Goal: Find specific page/section: Find specific page/section

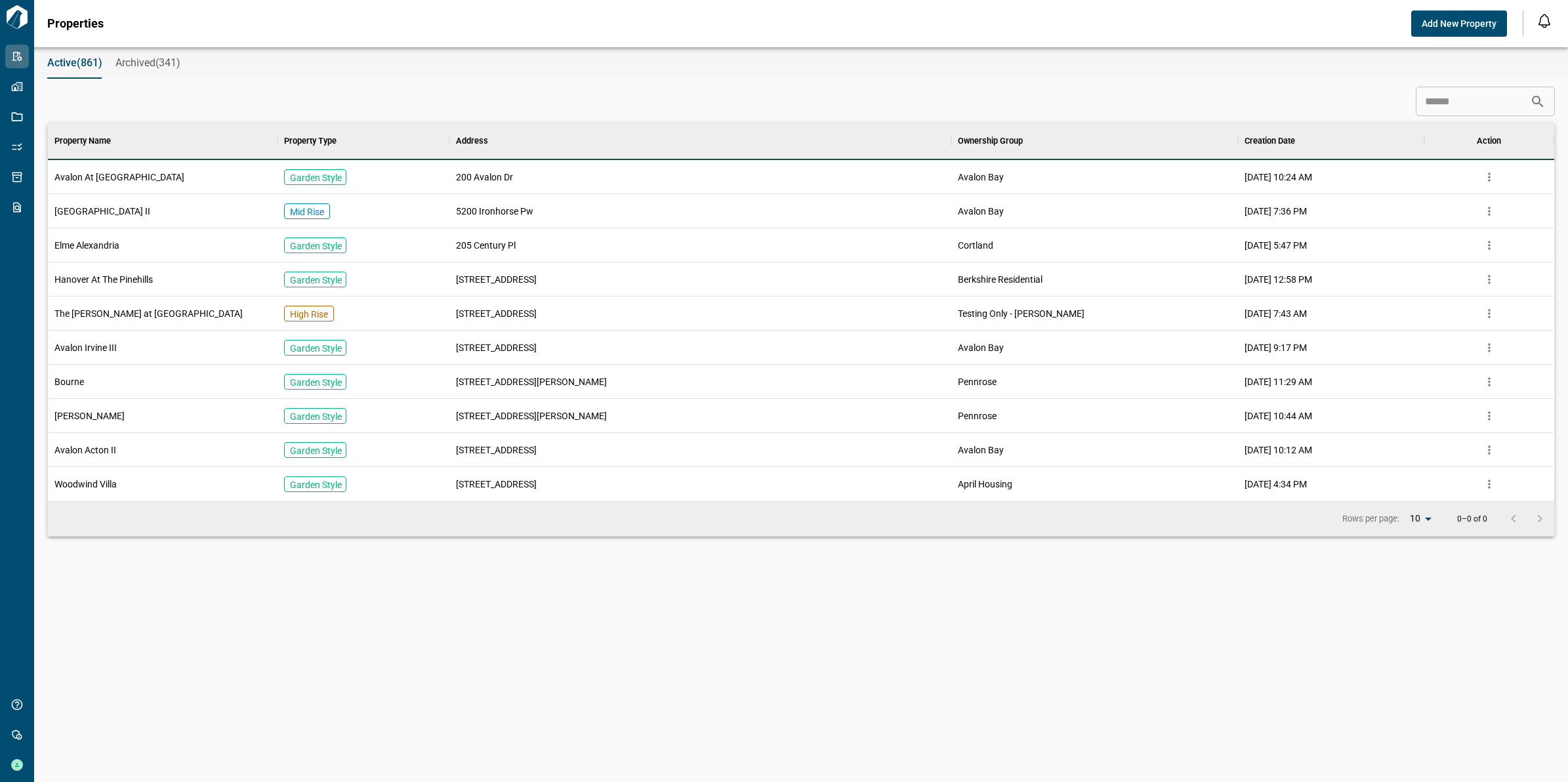
scroll to position [365, 1501]
